Goal: Information Seeking & Learning: Learn about a topic

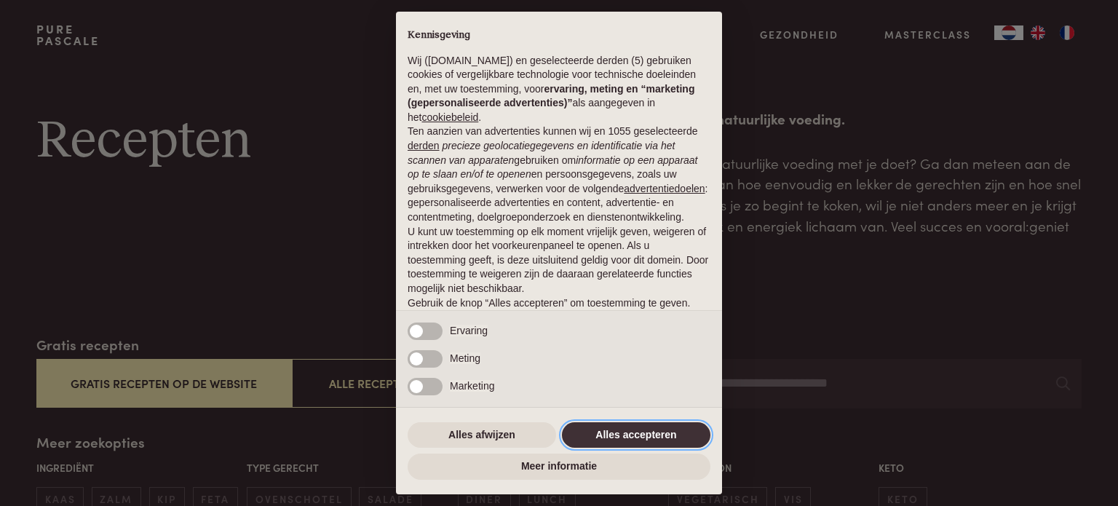
click at [631, 428] on button "Alles accepteren" at bounding box center [636, 435] width 148 height 26
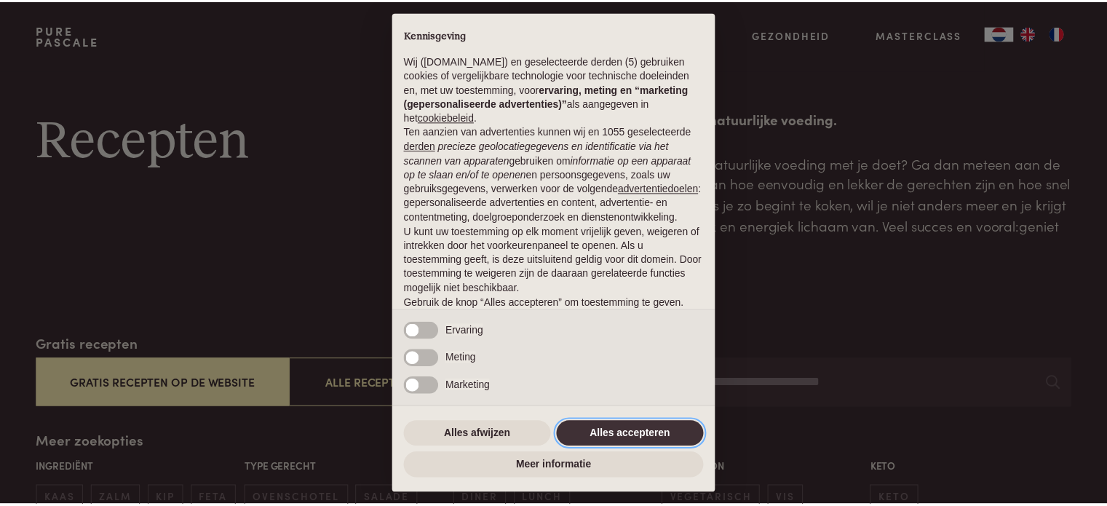
scroll to position [79, 0]
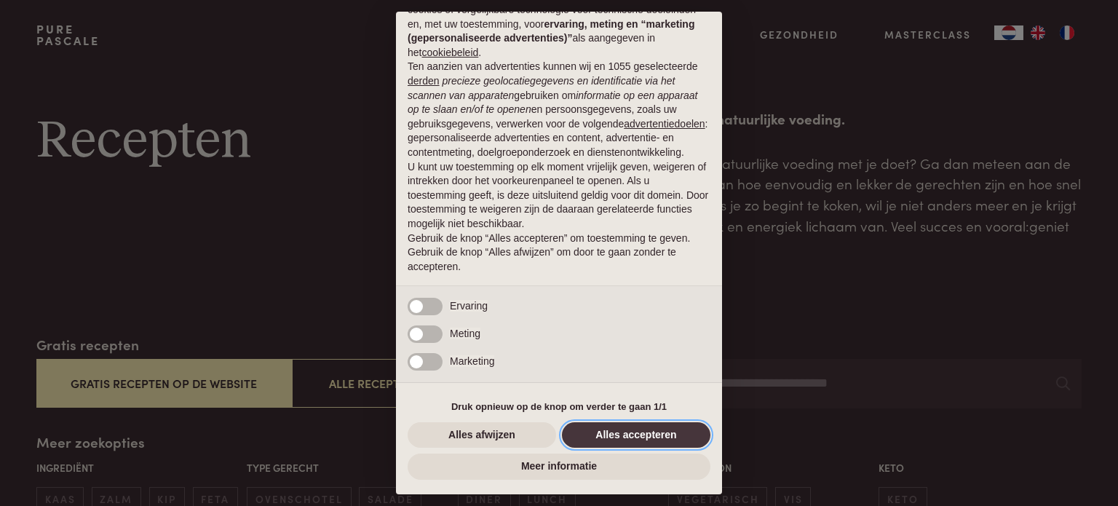
click at [629, 439] on button "Alles accepteren" at bounding box center [636, 435] width 148 height 26
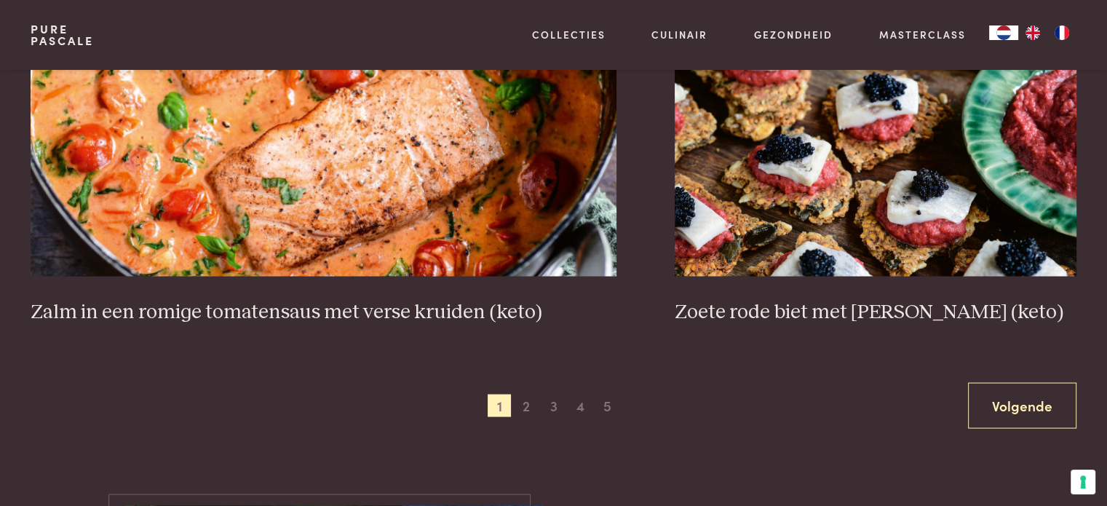
scroll to position [2808, 0]
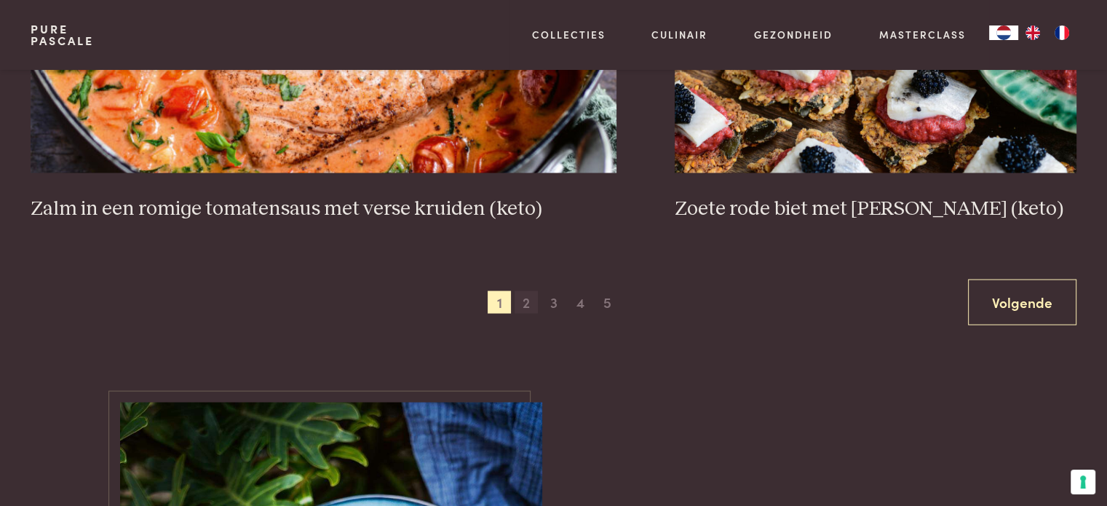
click at [529, 303] on span "2" at bounding box center [526, 302] width 23 height 23
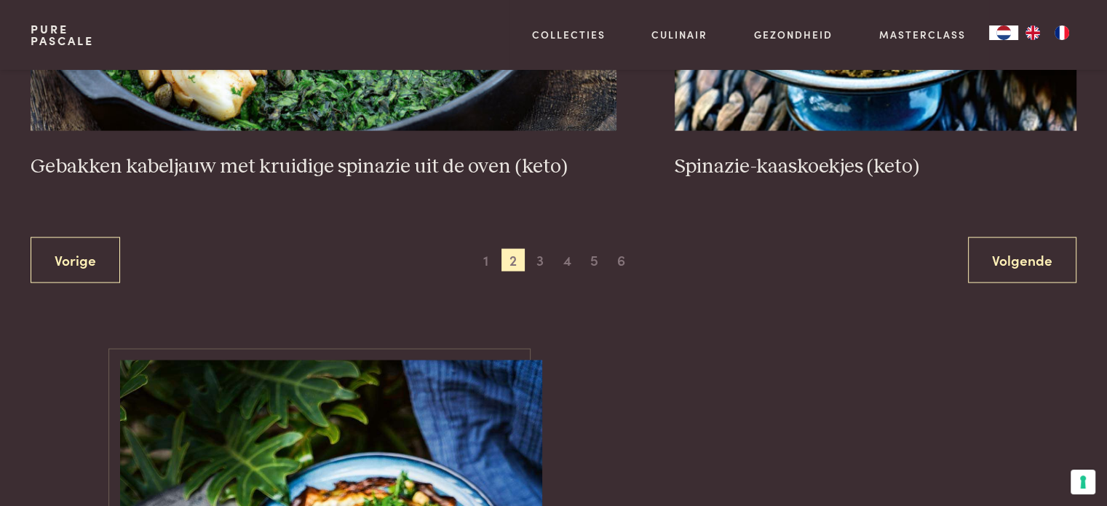
scroll to position [2881, 0]
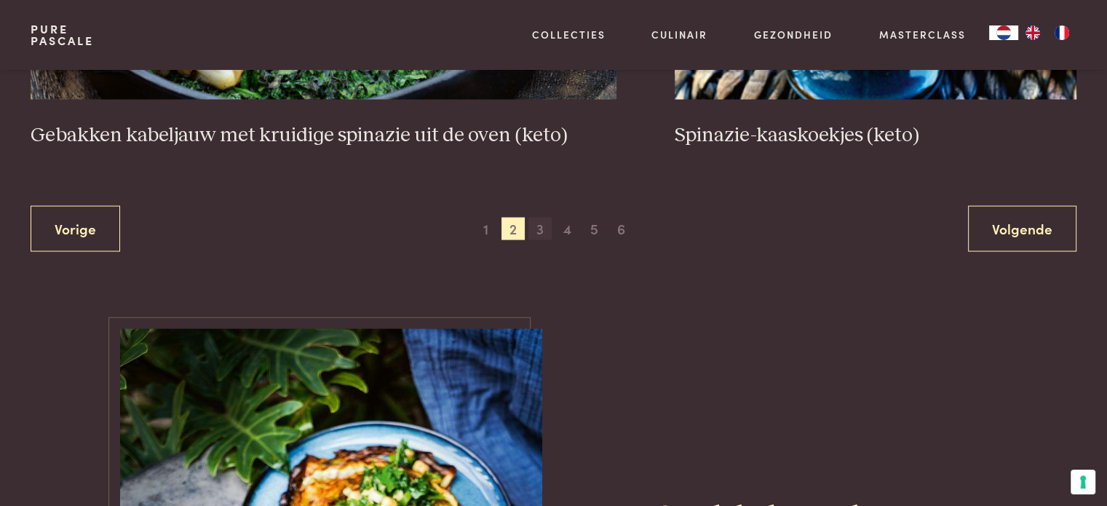
click at [544, 232] on span "3" at bounding box center [539, 229] width 23 height 23
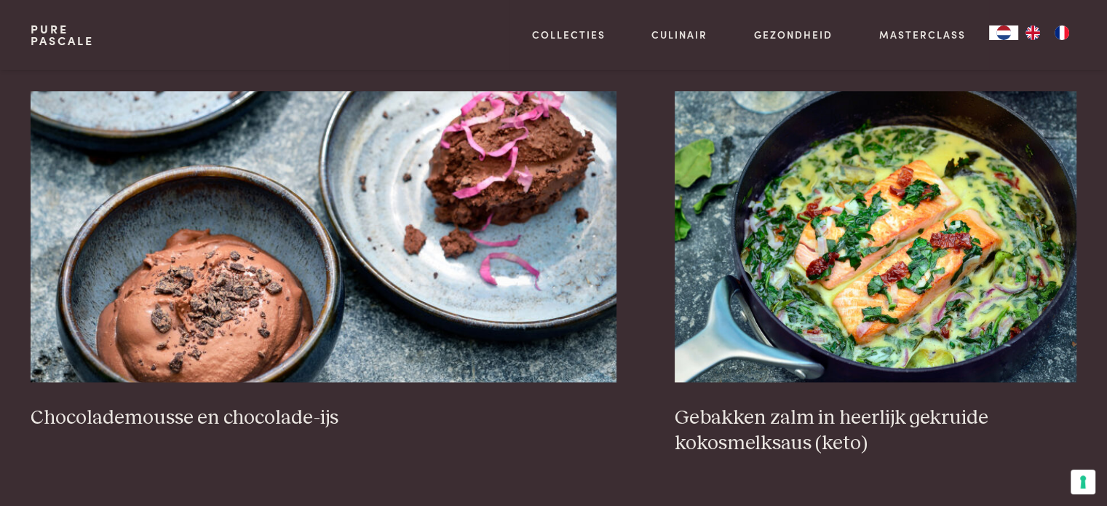
scroll to position [1426, 0]
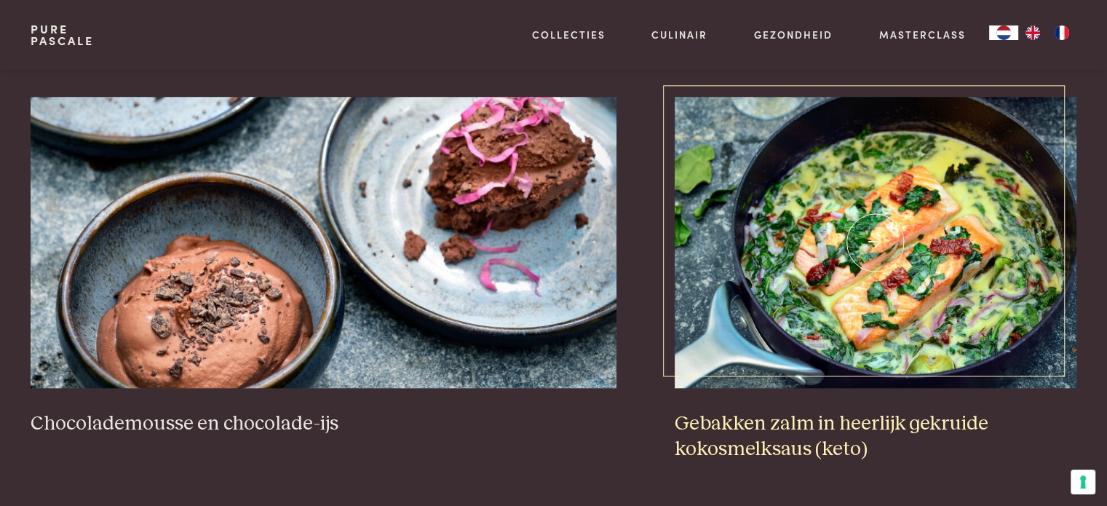
click at [943, 245] on img at bounding box center [876, 242] width 402 height 291
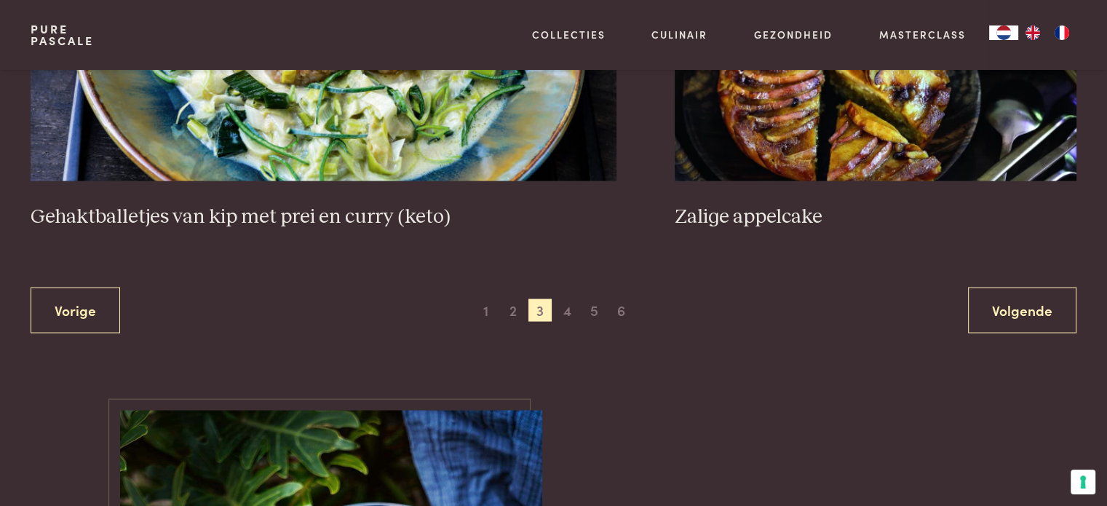
scroll to position [2838, 0]
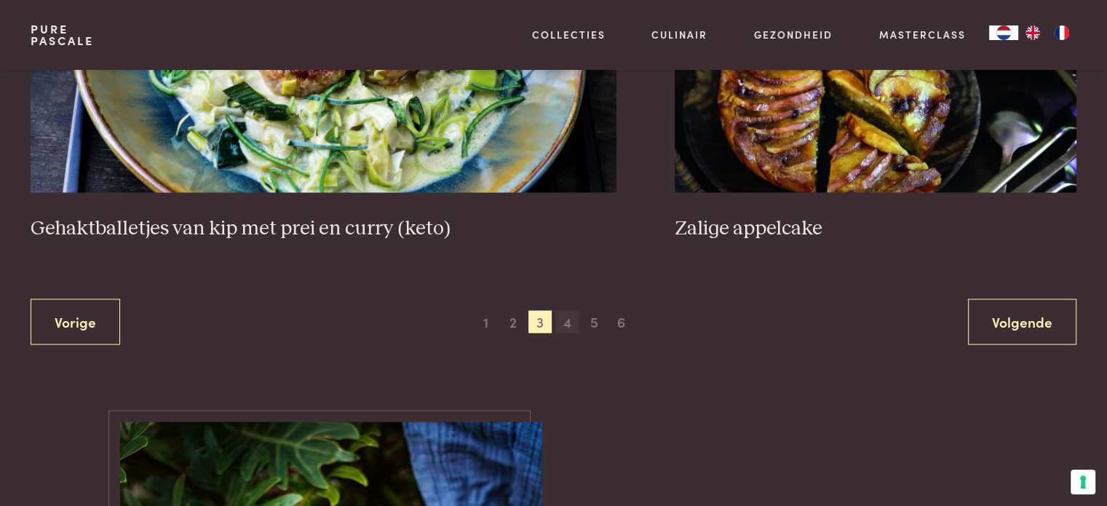
click at [575, 322] on span "4" at bounding box center [566, 322] width 23 height 23
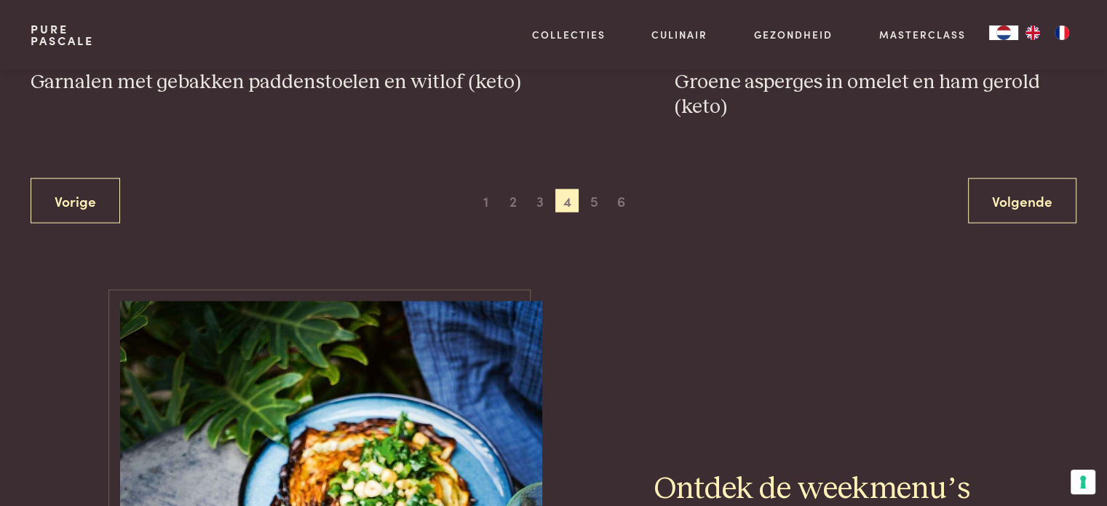
scroll to position [2620, 0]
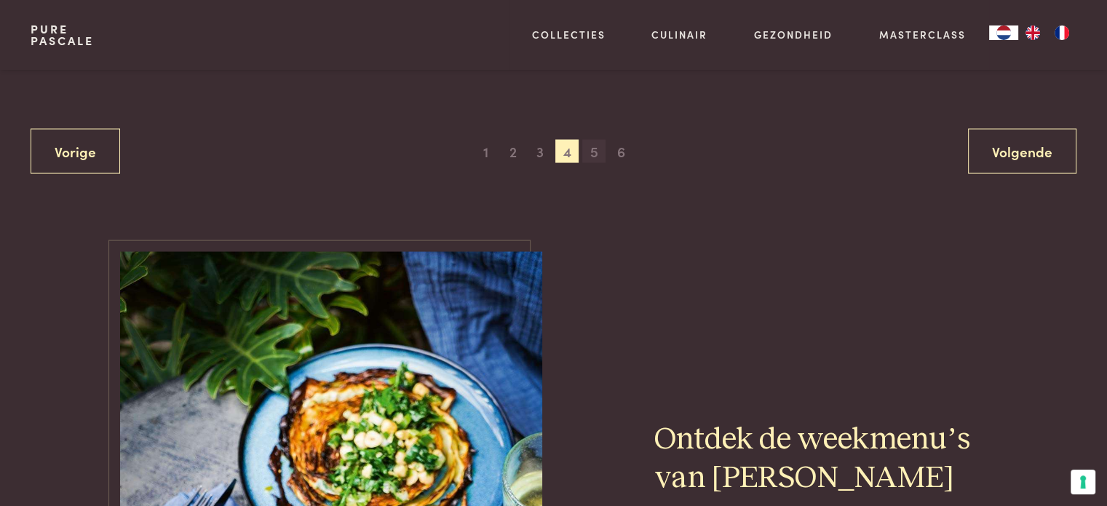
click at [596, 150] on span "5" at bounding box center [593, 151] width 23 height 23
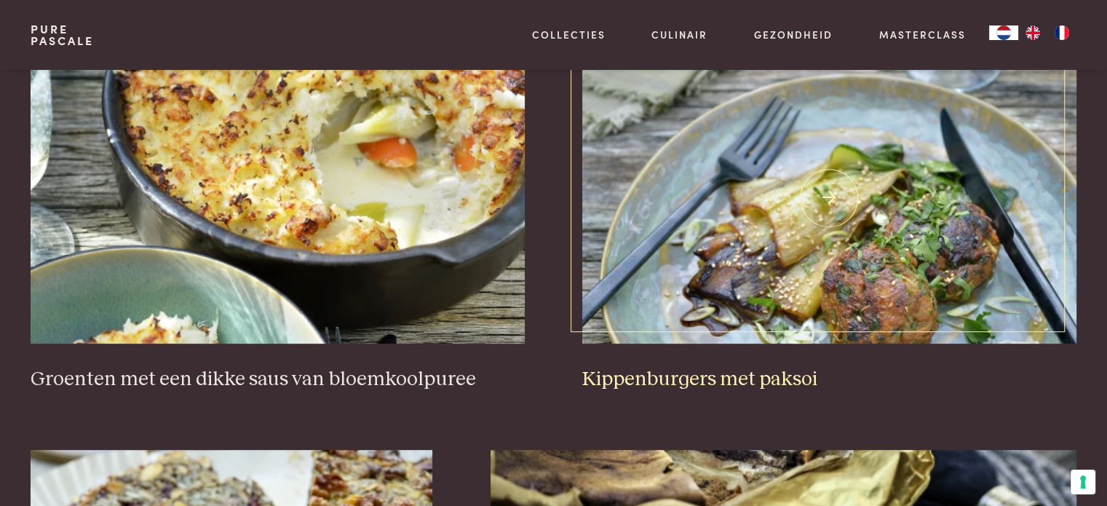
scroll to position [552, 0]
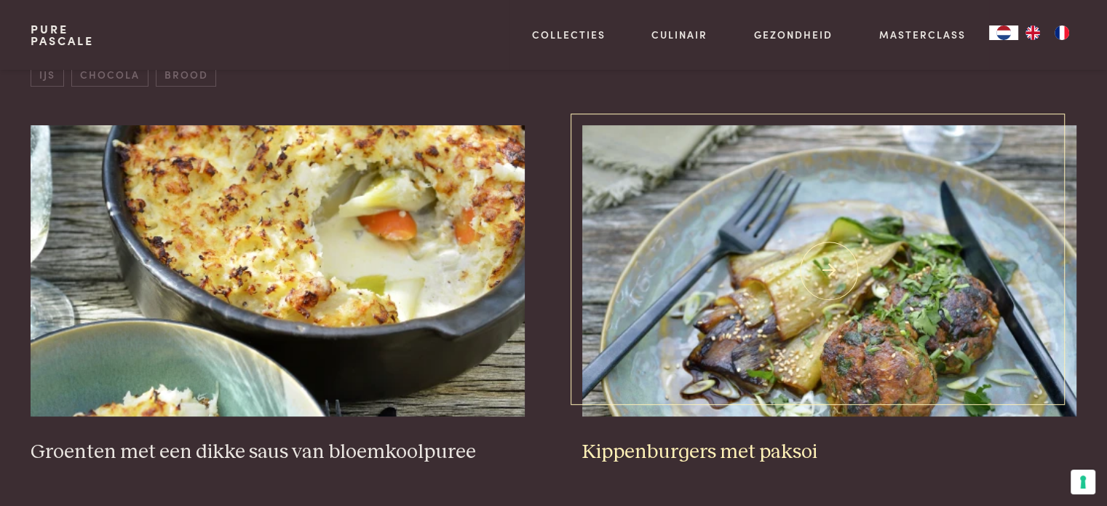
click at [825, 334] on img at bounding box center [828, 270] width 493 height 291
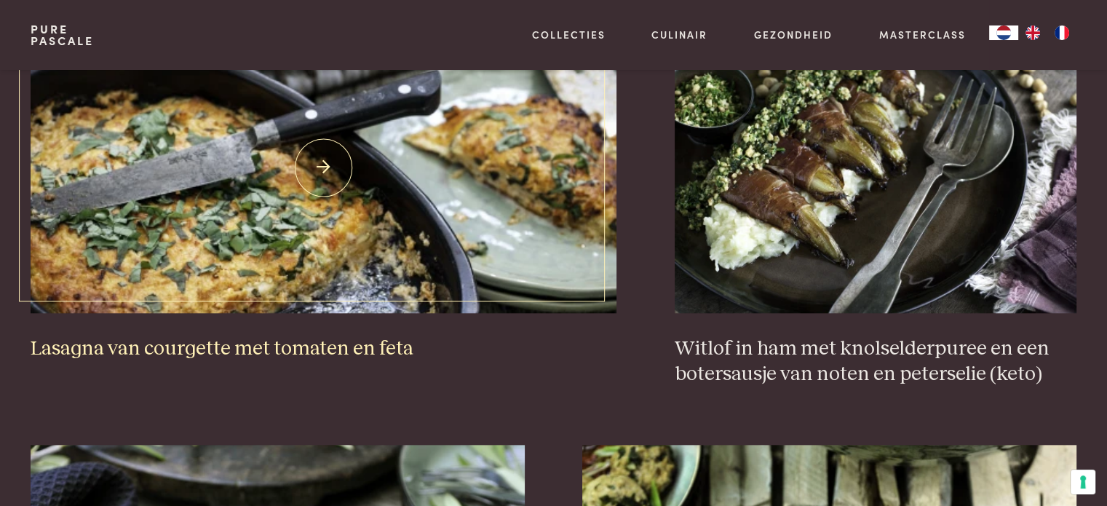
scroll to position [1426, 0]
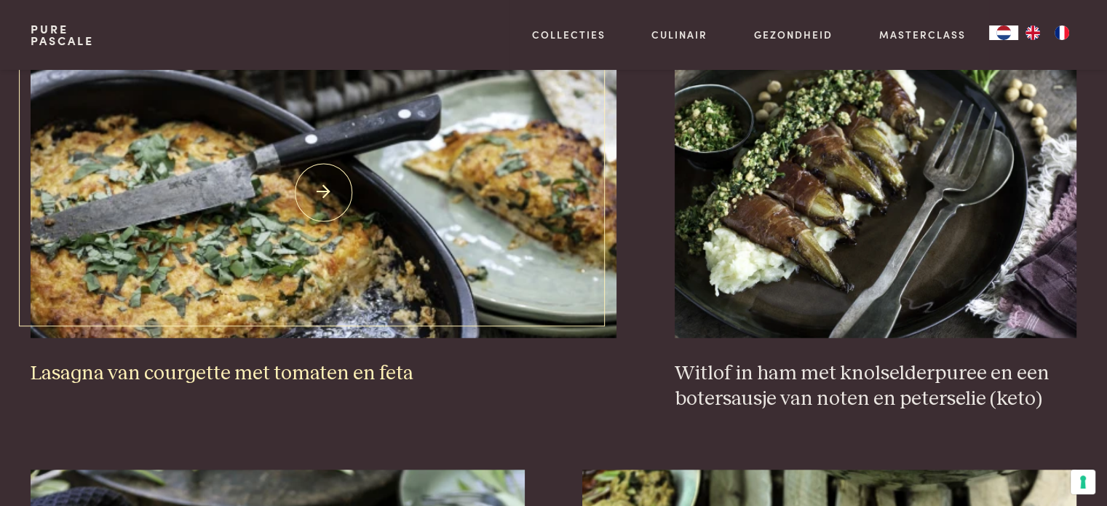
click at [309, 248] on img at bounding box center [324, 192] width 586 height 291
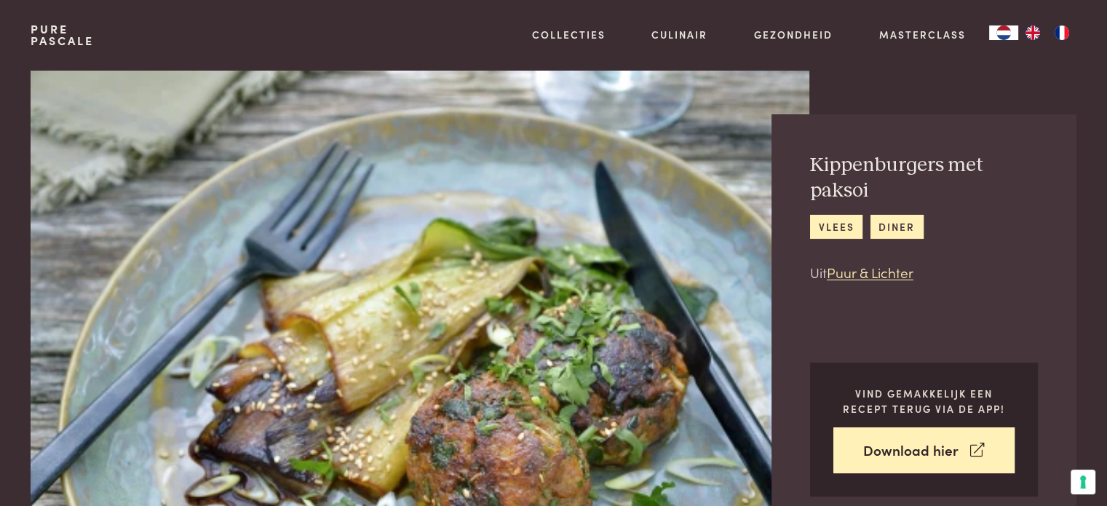
scroll to position [728, 0]
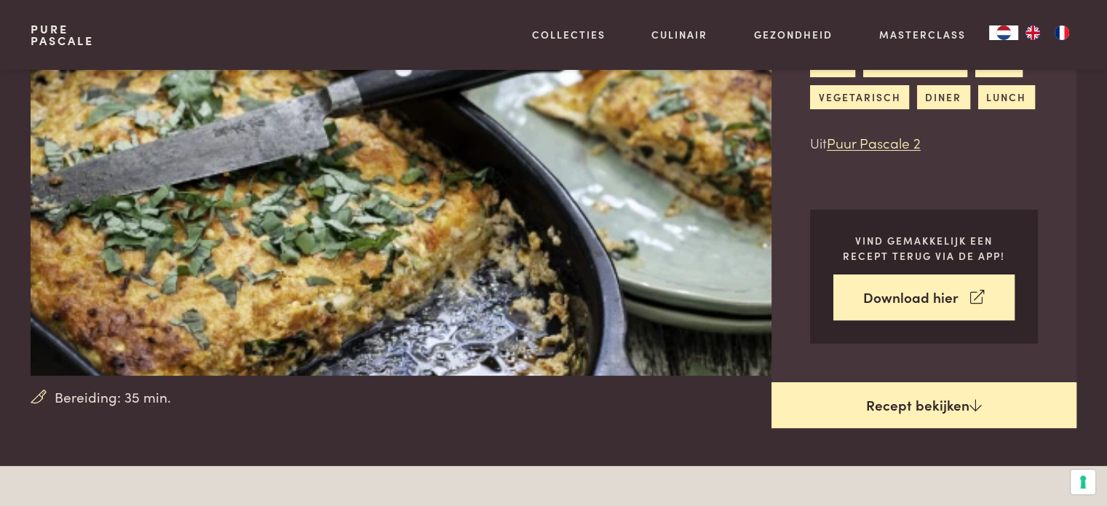
scroll to position [73, 0]
